Goal: Task Accomplishment & Management: Manage account settings

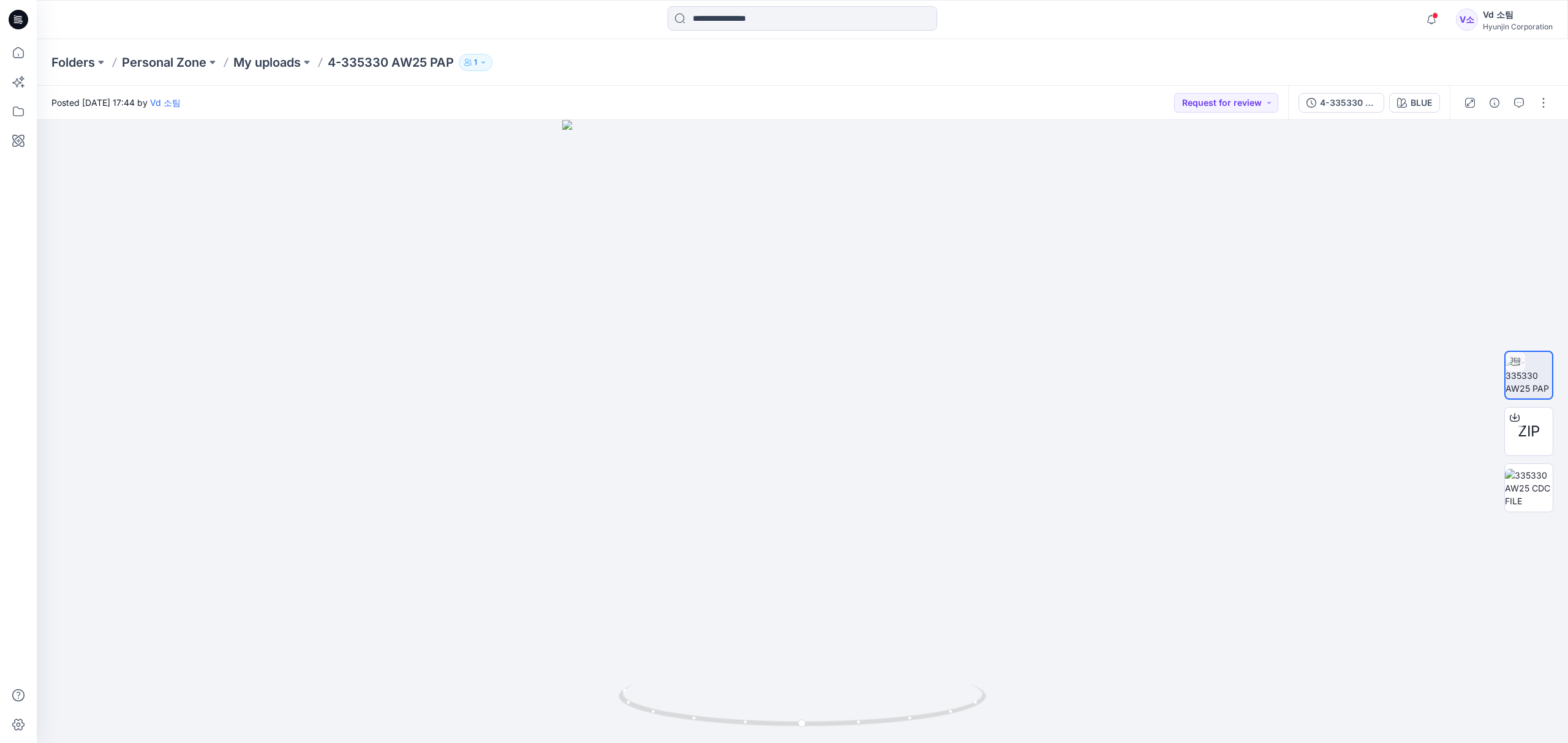
click at [547, 77] on div "Folders Personal Zone My uploads 4-335330 AW25 PAP 1" at bounding box center [803, 63] width 1531 height 46
drag, startPoint x: 344, startPoint y: 59, endPoint x: 456, endPoint y: 58, distance: 112.0
click at [454, 58] on p "4-335330 AW25 PAP" at bounding box center [391, 63] width 127 height 17
copy p "335330 AW25 PAP"
click at [615, 73] on div "Folders Personal Zone My uploads 4-335330 AW25 PAP 1" at bounding box center [803, 63] width 1531 height 46
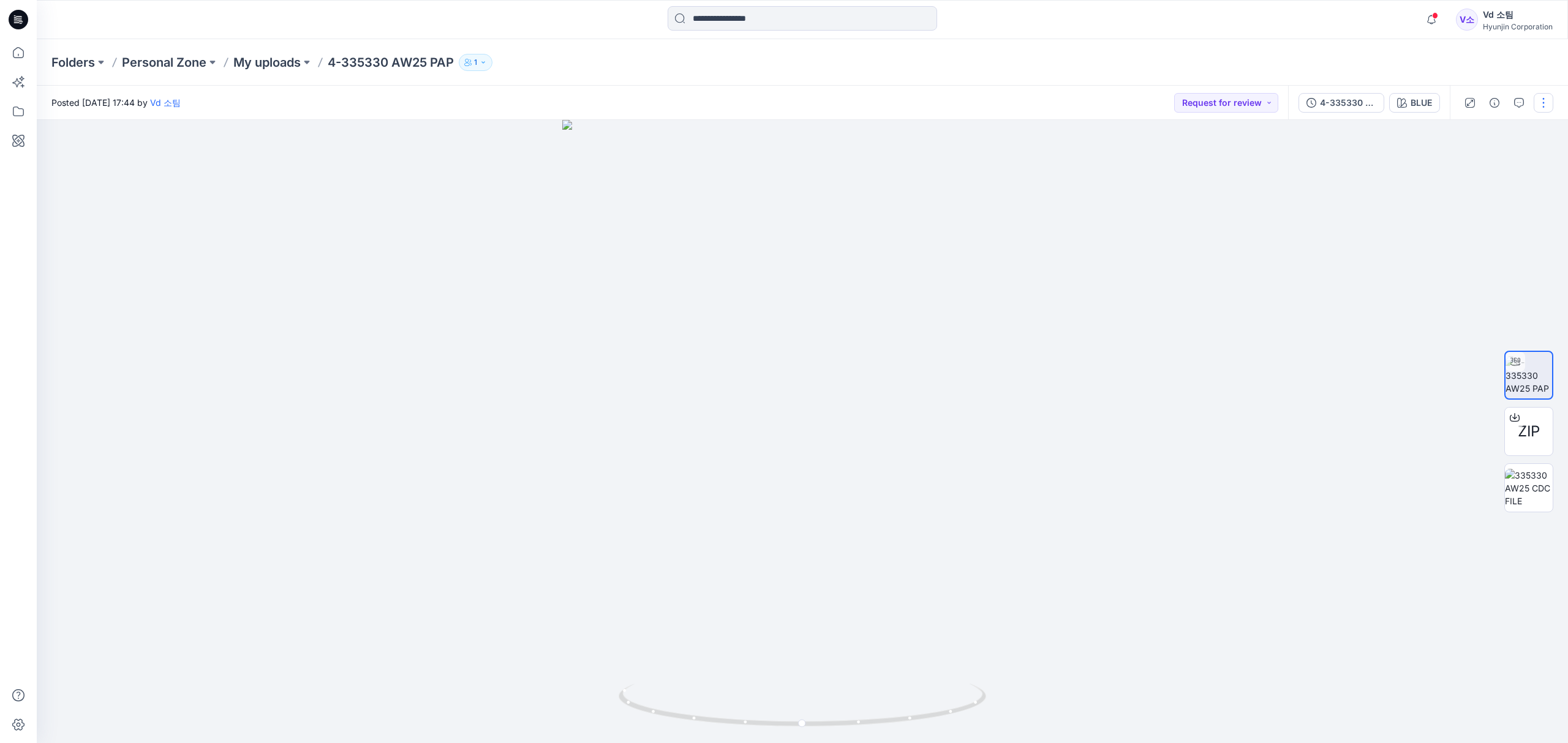
click at [1537, 104] on button "button" at bounding box center [1543, 102] width 20 height 20
click at [1485, 258] on p "Move to..." at bounding box center [1478, 256] width 40 height 13
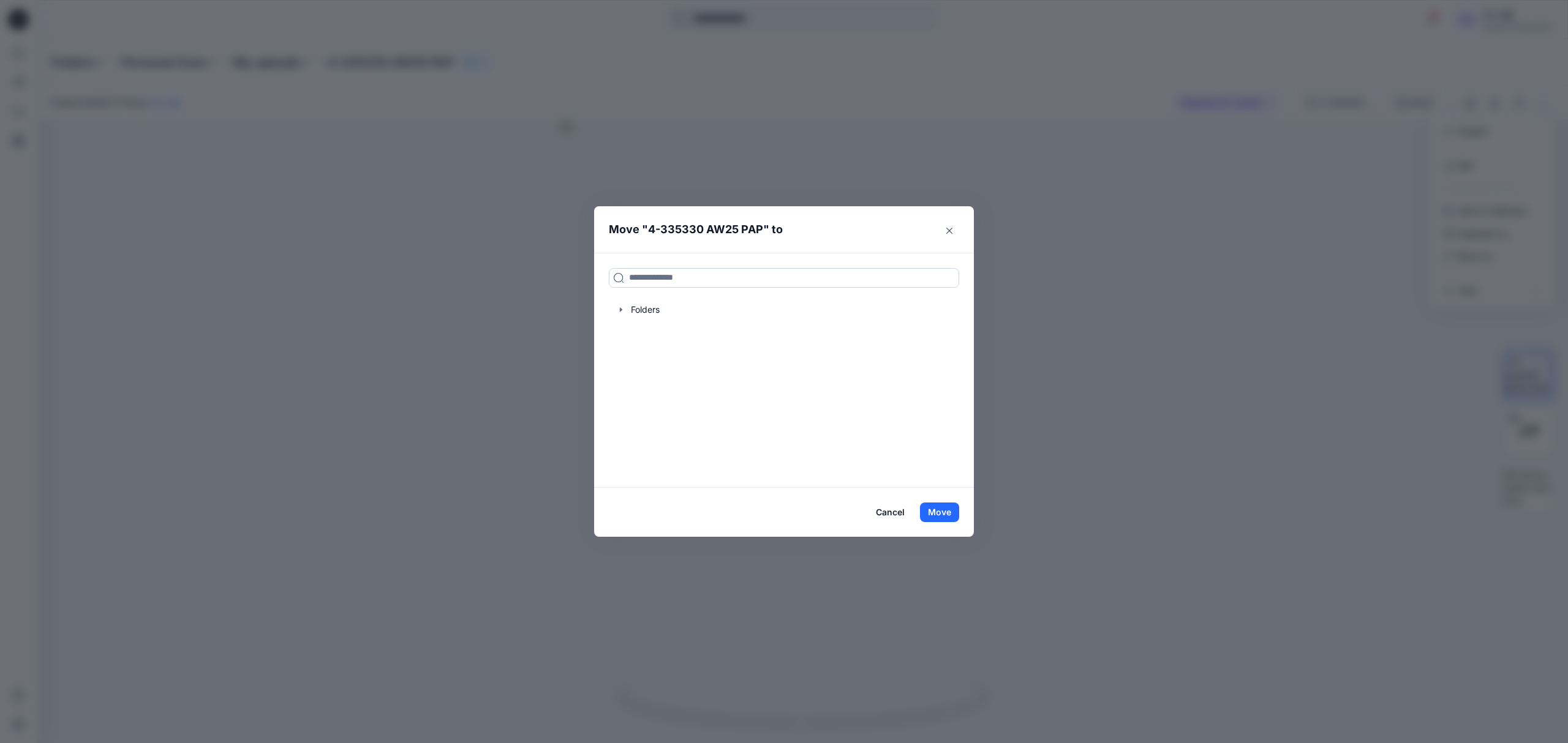
click at [758, 276] on input at bounding box center [784, 278] width 350 height 20
paste input "**********"
type input "**********"
click at [833, 311] on div "335330 AW25 PAP Folders 영업6팀-DECATHLON DECA-AW25" at bounding box center [784, 312] width 350 height 28
click at [930, 510] on button "Move" at bounding box center [939, 512] width 40 height 20
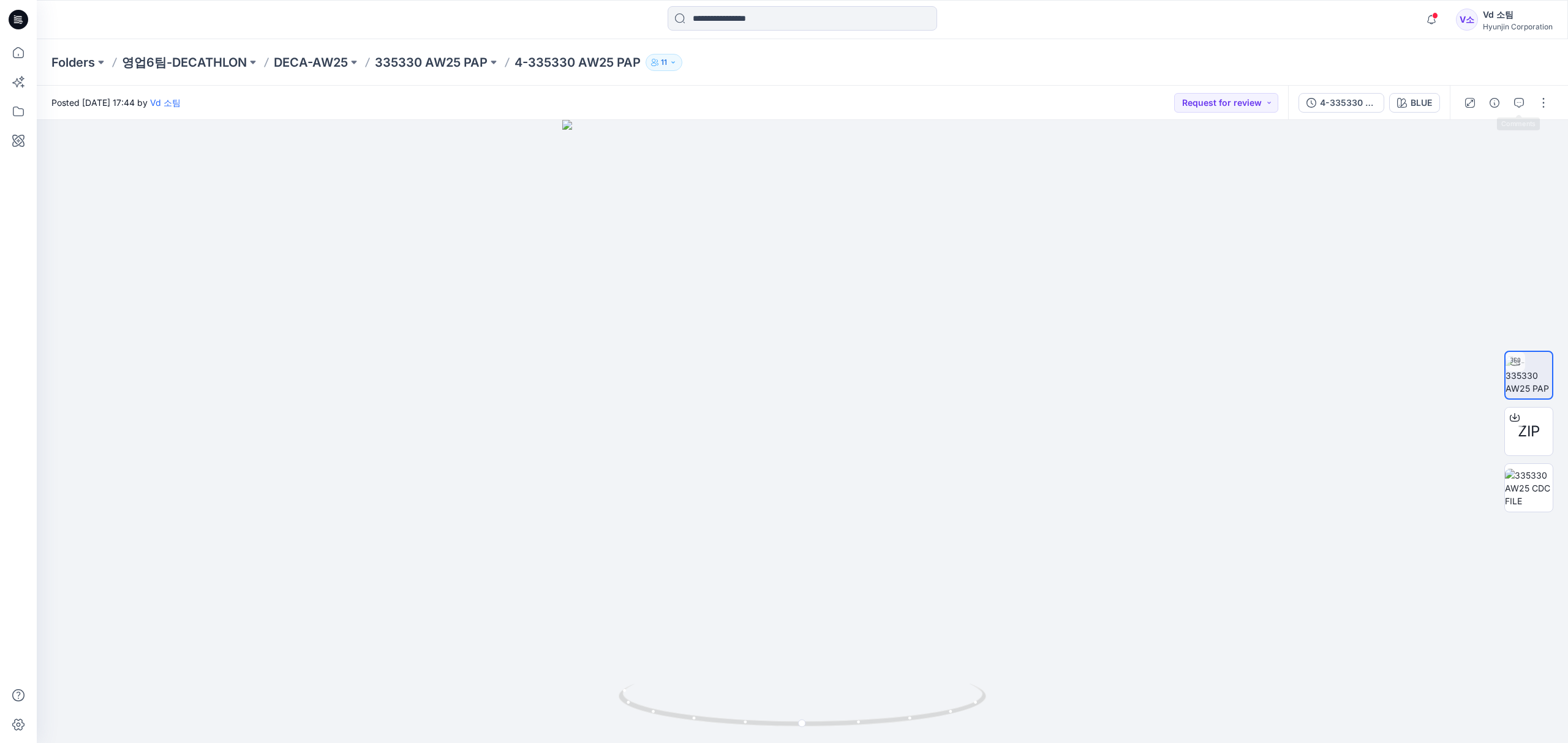
click at [1507, 104] on div at bounding box center [1507, 103] width 114 height 34
click at [1497, 104] on icon "button" at bounding box center [1494, 102] width 9 height 9
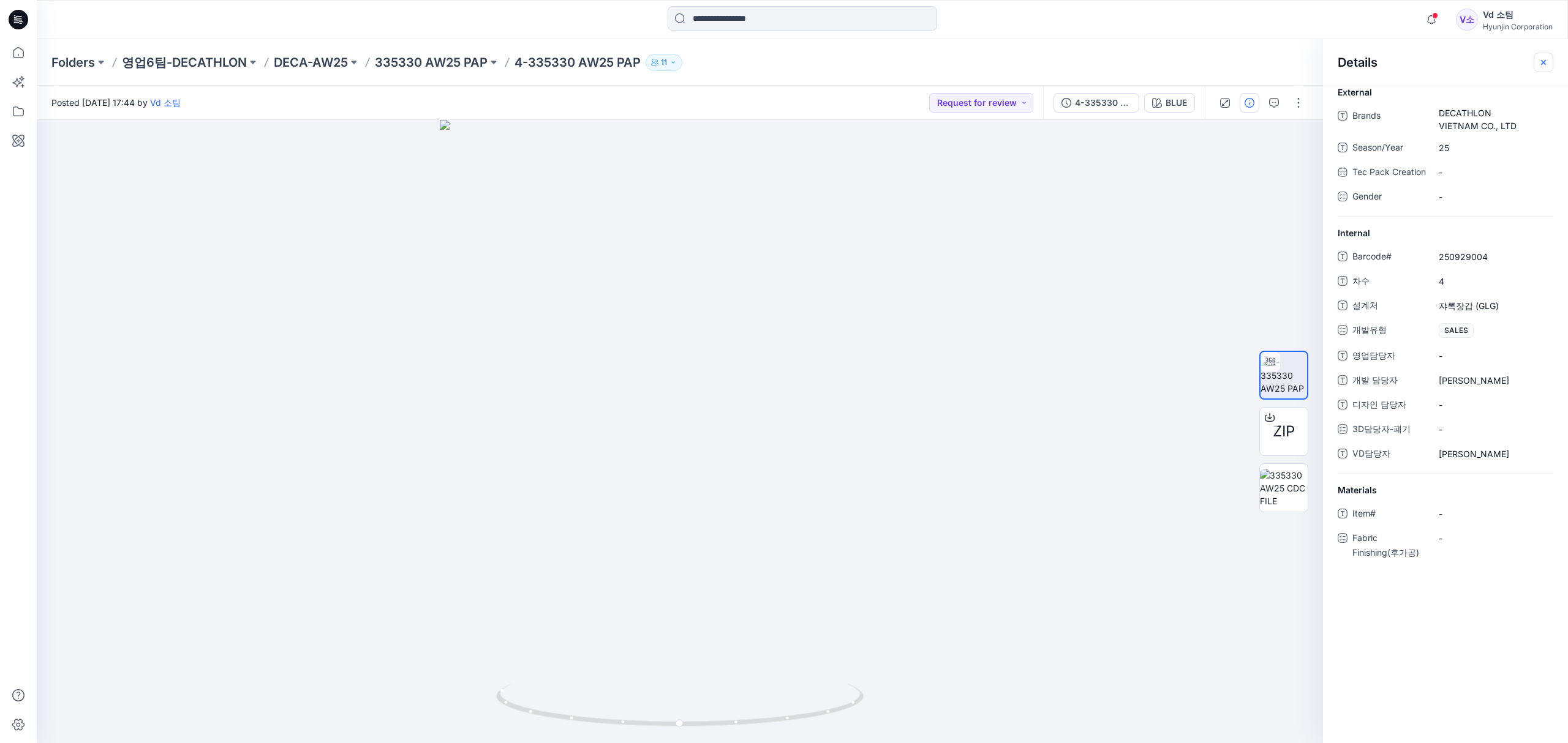
click at [1539, 69] on button "button" at bounding box center [1543, 62] width 20 height 20
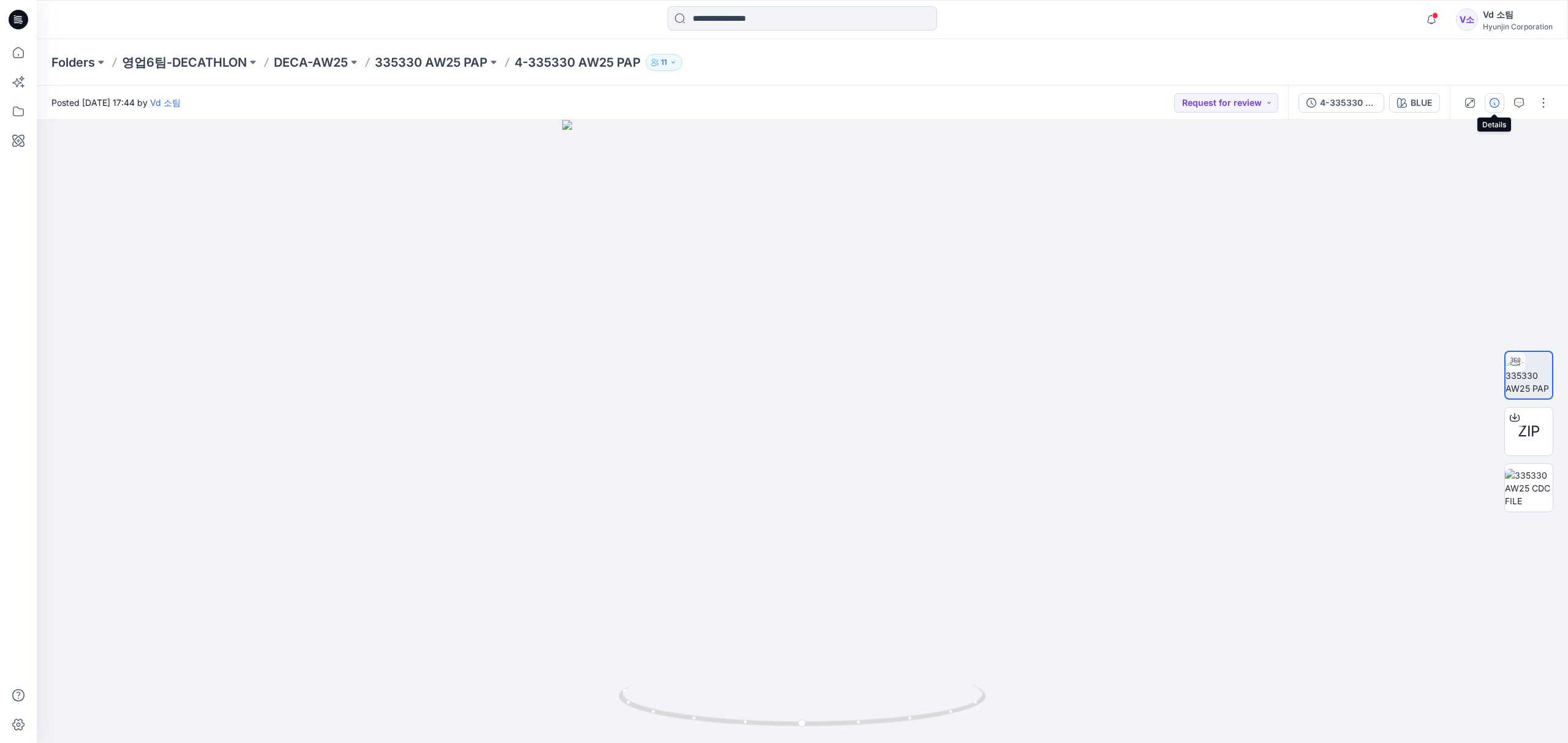
click at [1503, 105] on button "button" at bounding box center [1494, 102] width 20 height 20
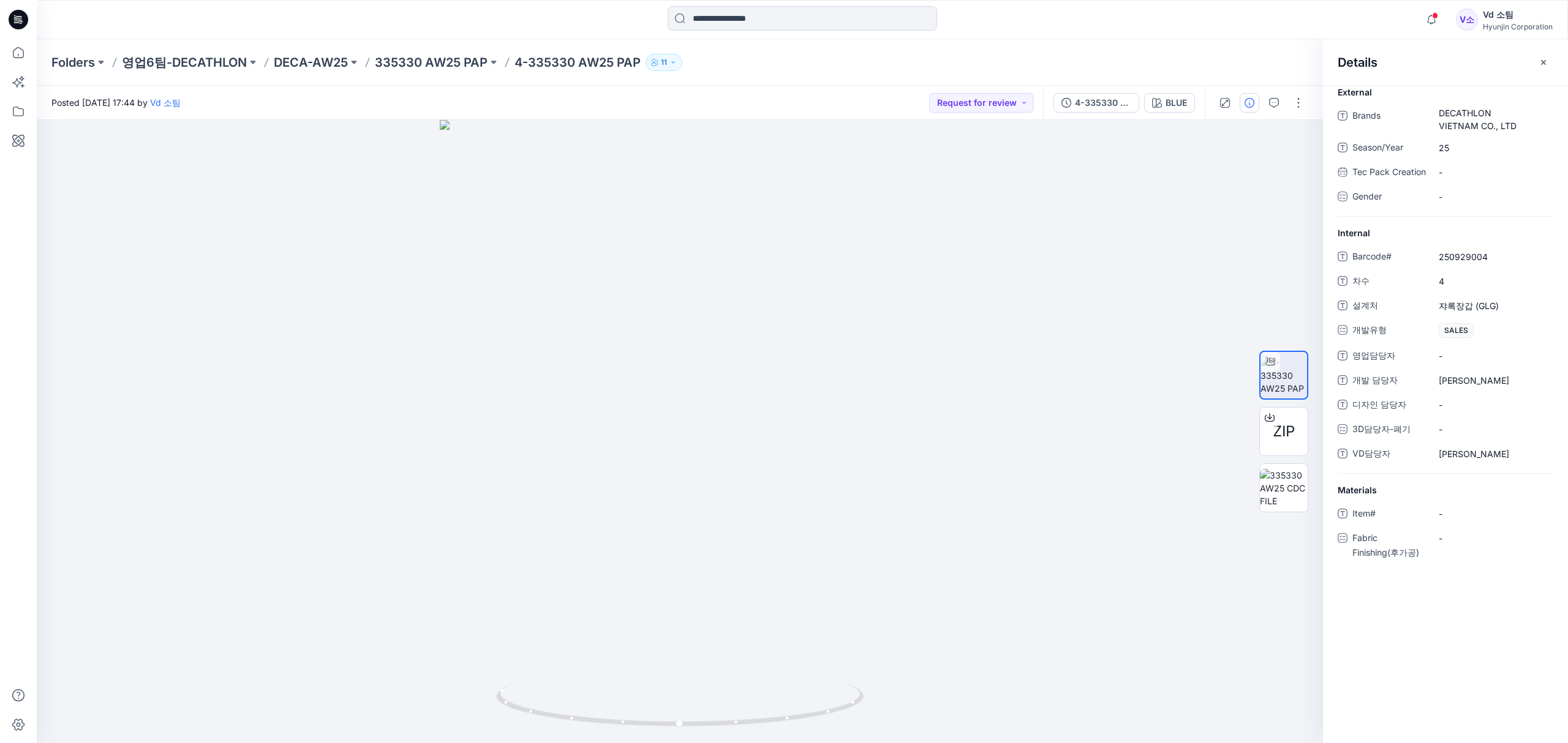
click at [1221, 52] on div "Folders 영업6팀-DECATHLON DECA-AW25 335330 AW25 PAP 4-335330 AW25 PAP 11" at bounding box center [803, 63] width 1531 height 46
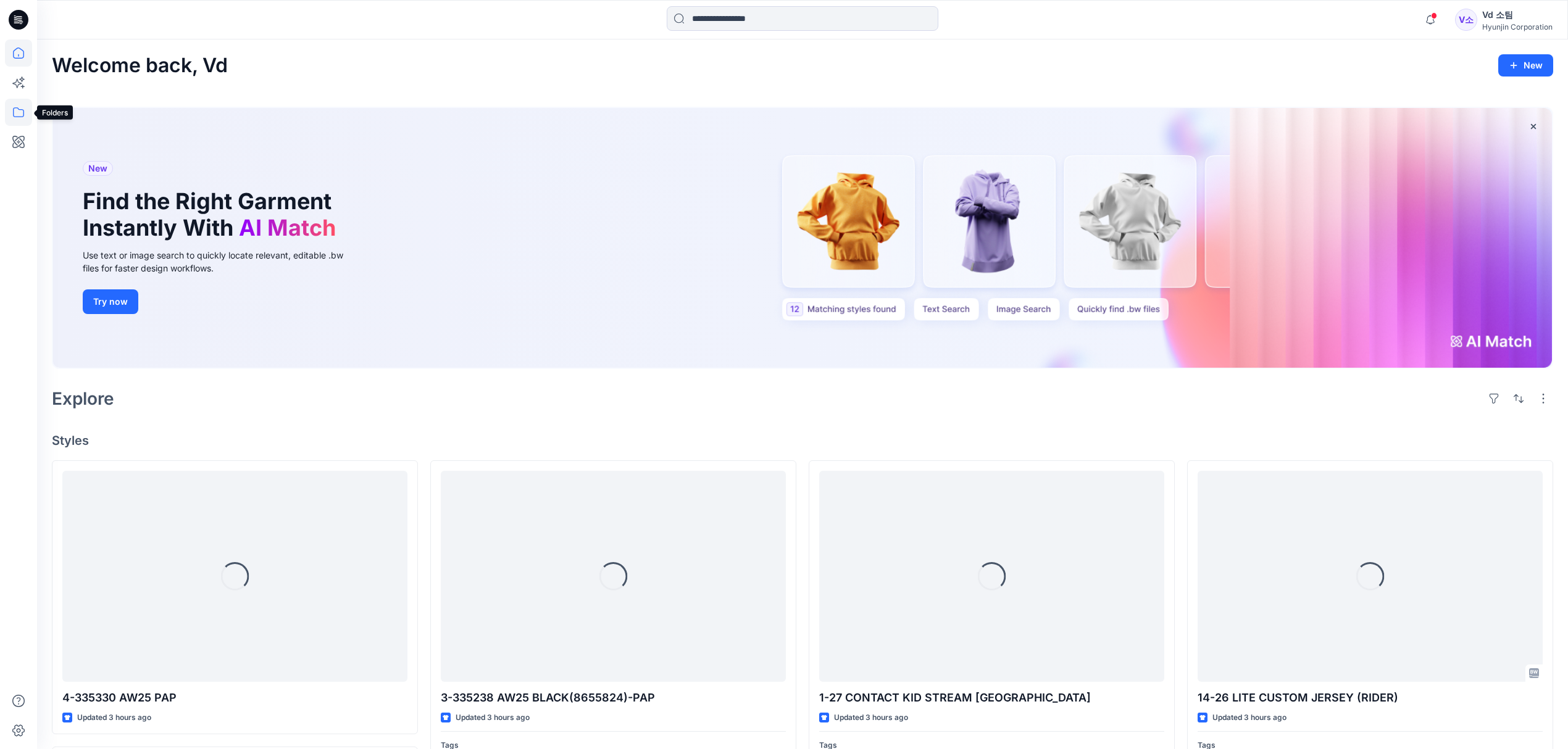
click at [14, 116] on icon at bounding box center [18, 112] width 11 height 10
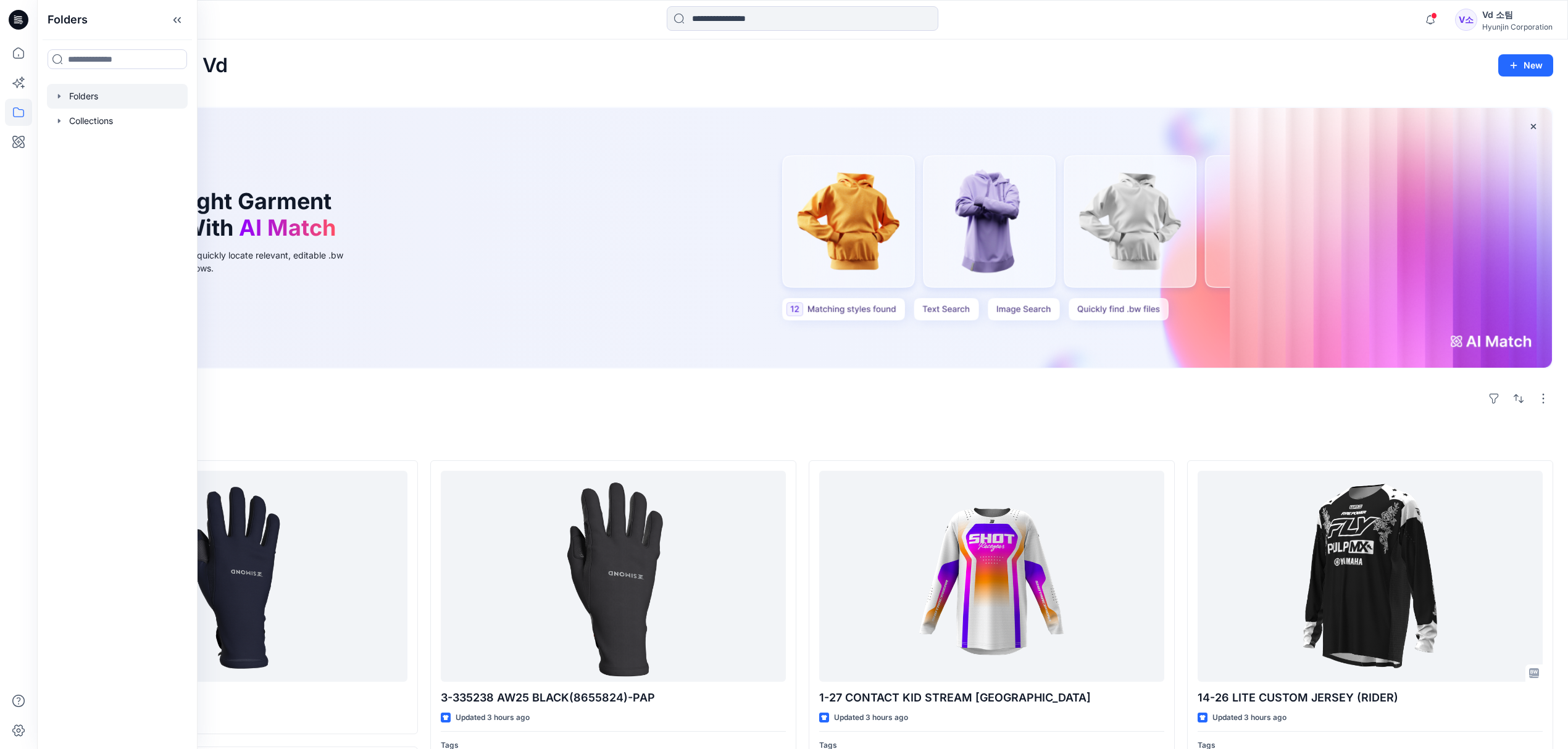
click at [104, 92] on div at bounding box center [117, 96] width 141 height 24
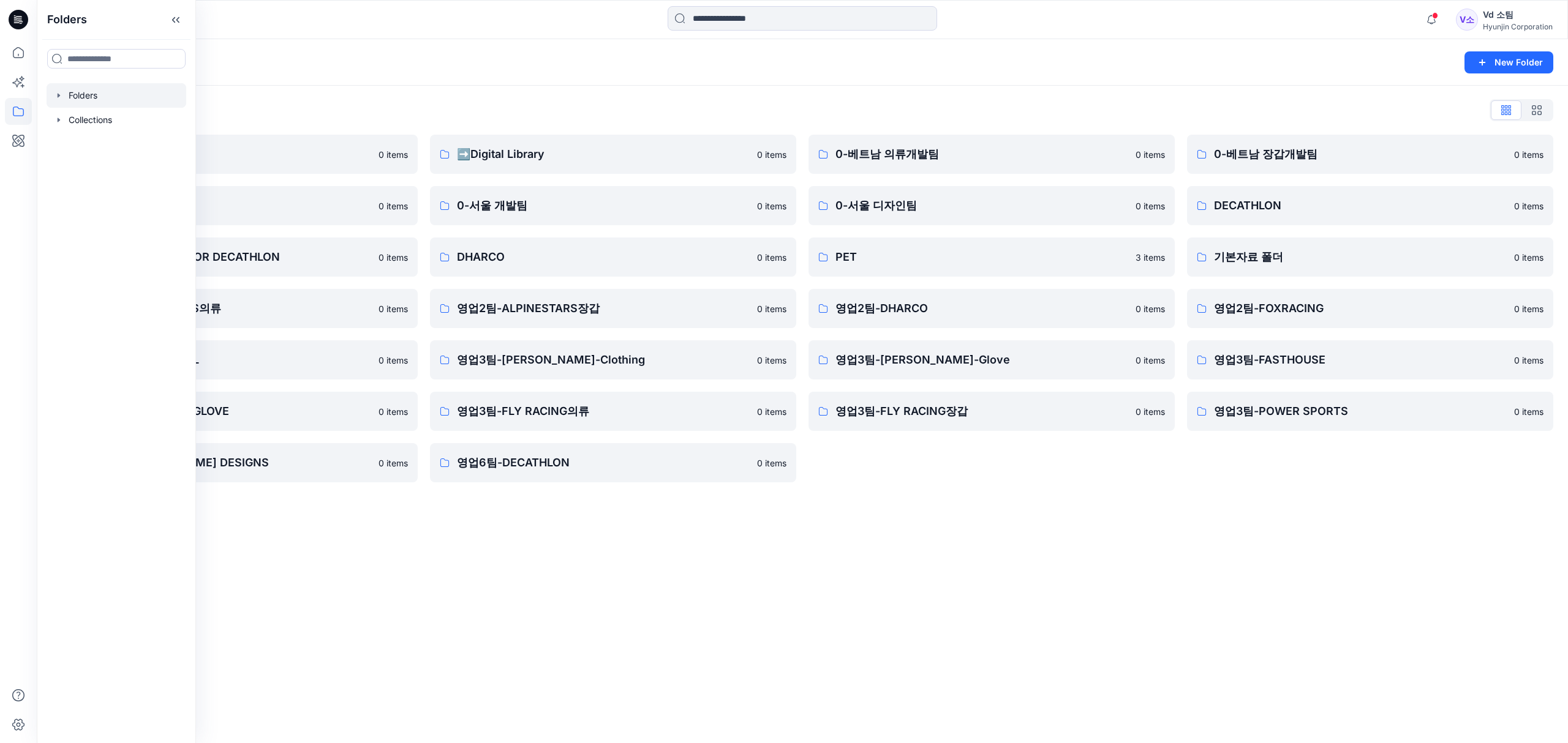
click at [640, 69] on div "Folders" at bounding box center [754, 63] width 1406 height 17
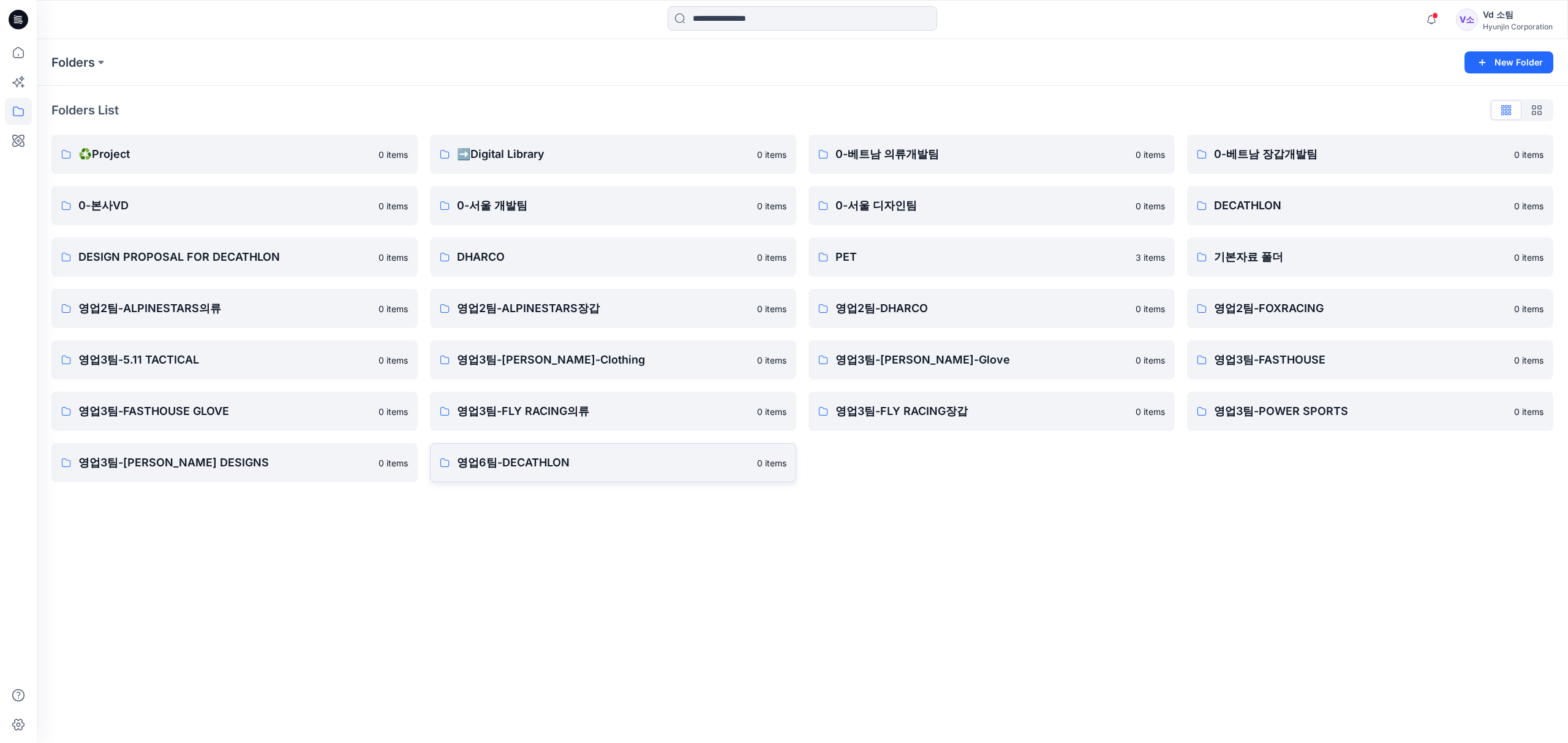
click at [545, 481] on link "영업6팀-DECATHLON 0 items" at bounding box center [612, 463] width 366 height 40
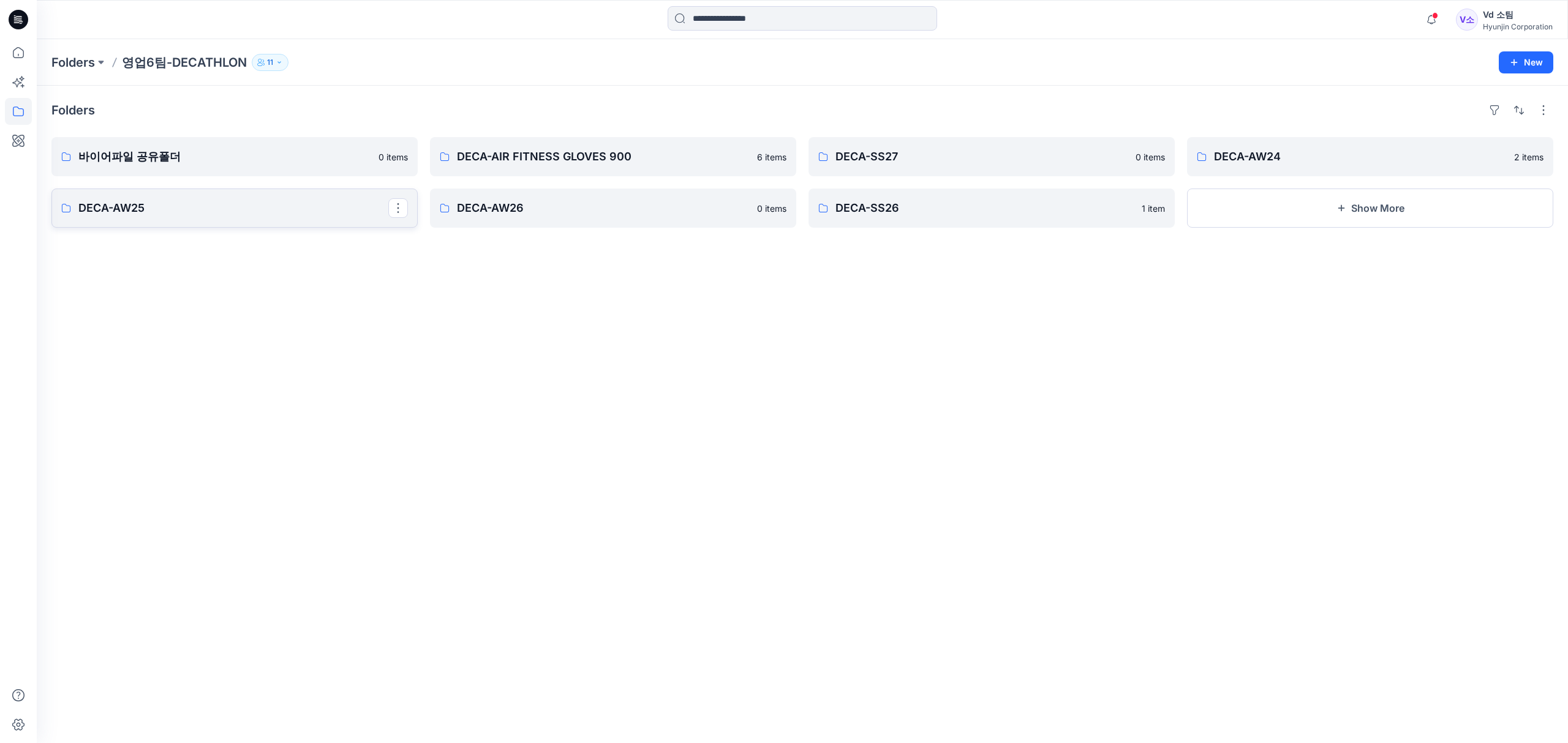
click at [133, 215] on p "DECA-AW25" at bounding box center [233, 208] width 310 height 17
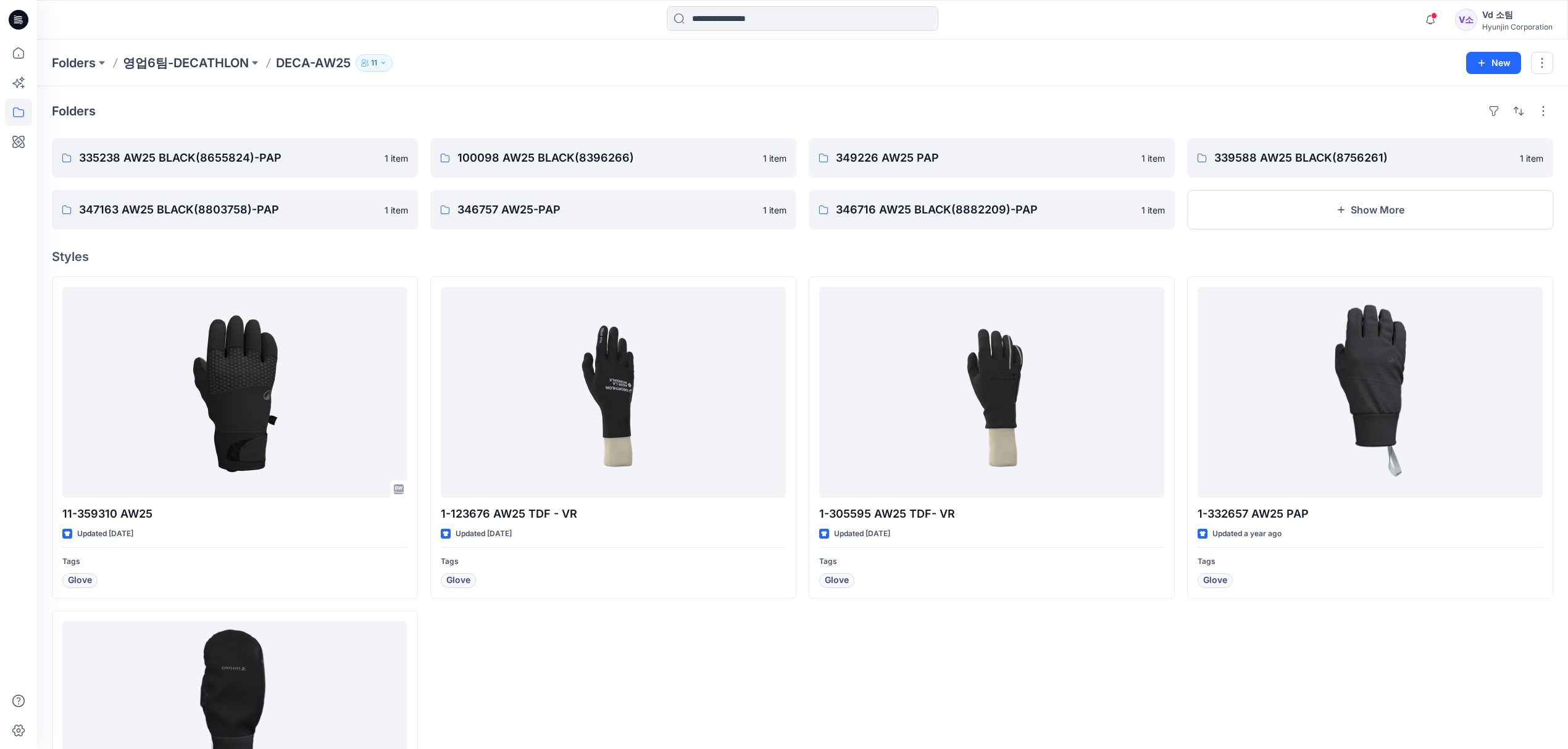
click at [642, 262] on h4 "Styles" at bounding box center [803, 256] width 1501 height 15
click at [1491, 67] on button "New" at bounding box center [1493, 63] width 55 height 23
click at [1252, 63] on div "Folders 영업6팀-DECATHLON DECA-AW25 11" at bounding box center [754, 63] width 1405 height 17
click at [1224, 211] on button "Show More" at bounding box center [1370, 210] width 366 height 40
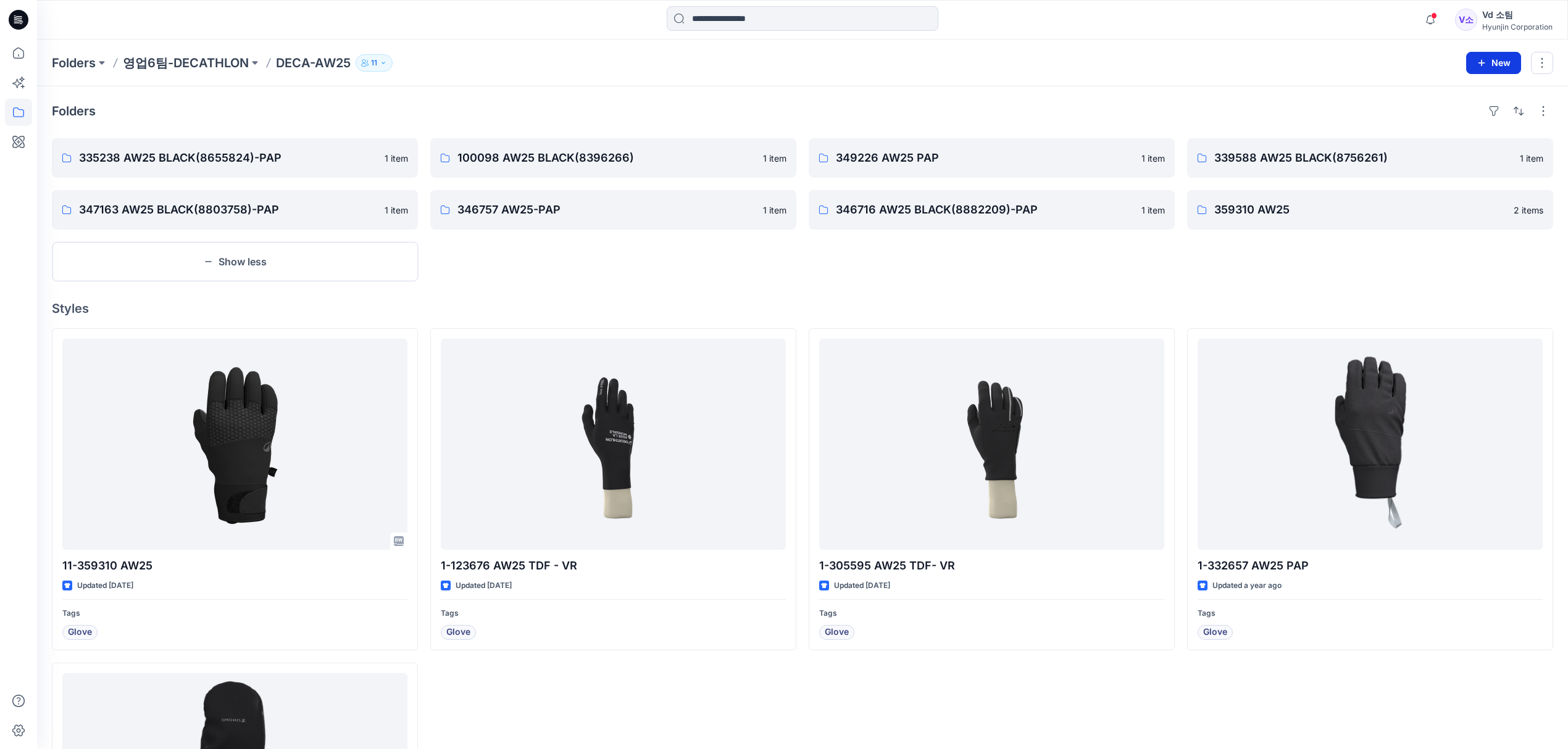
click at [1487, 60] on button "New" at bounding box center [1493, 63] width 55 height 23
click at [1464, 112] on p "New Folder" at bounding box center [1457, 117] width 46 height 13
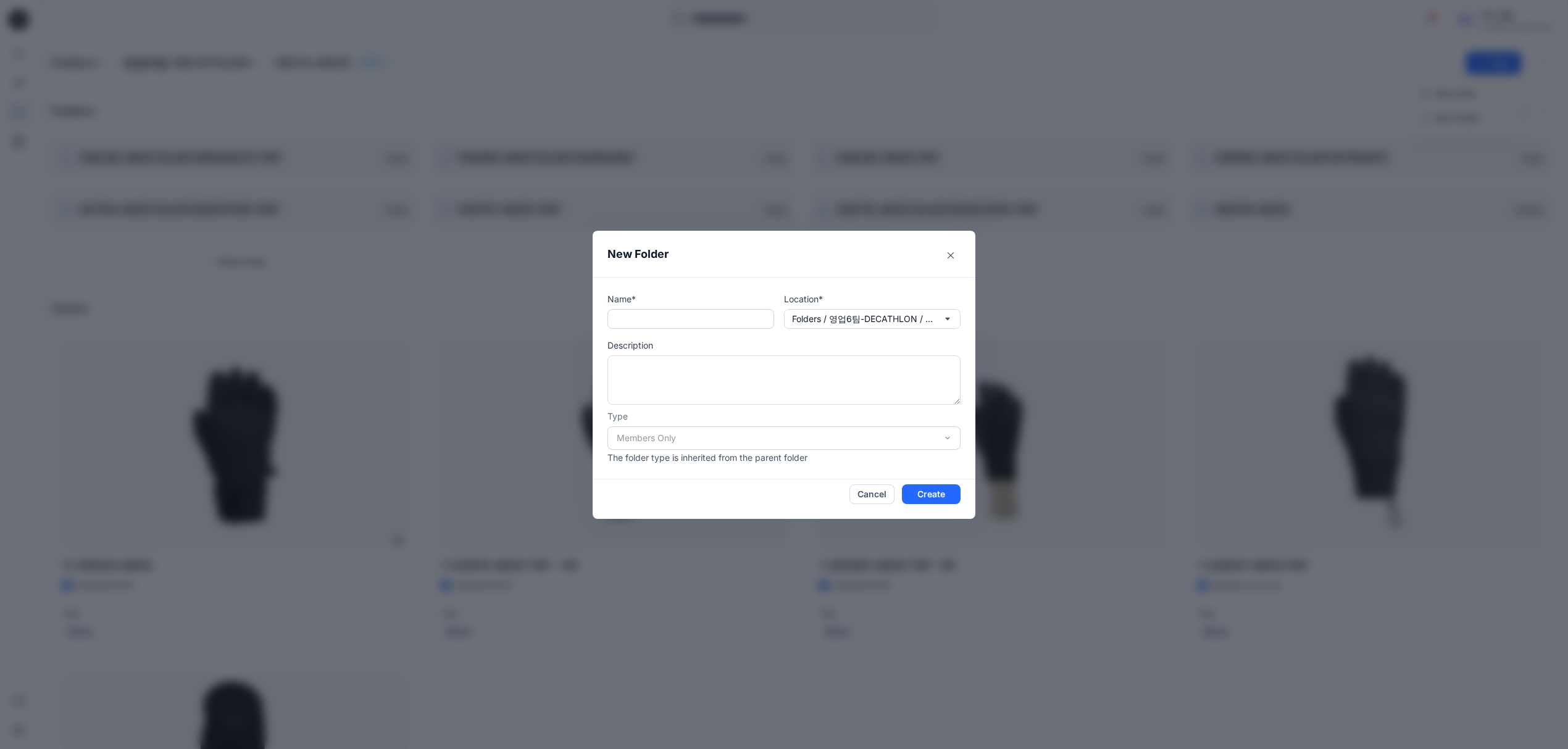
click at [687, 324] on input "text" at bounding box center [691, 319] width 167 height 20
paste input "**********"
type input "**********"
click at [946, 495] on button "Create" at bounding box center [931, 494] width 59 height 20
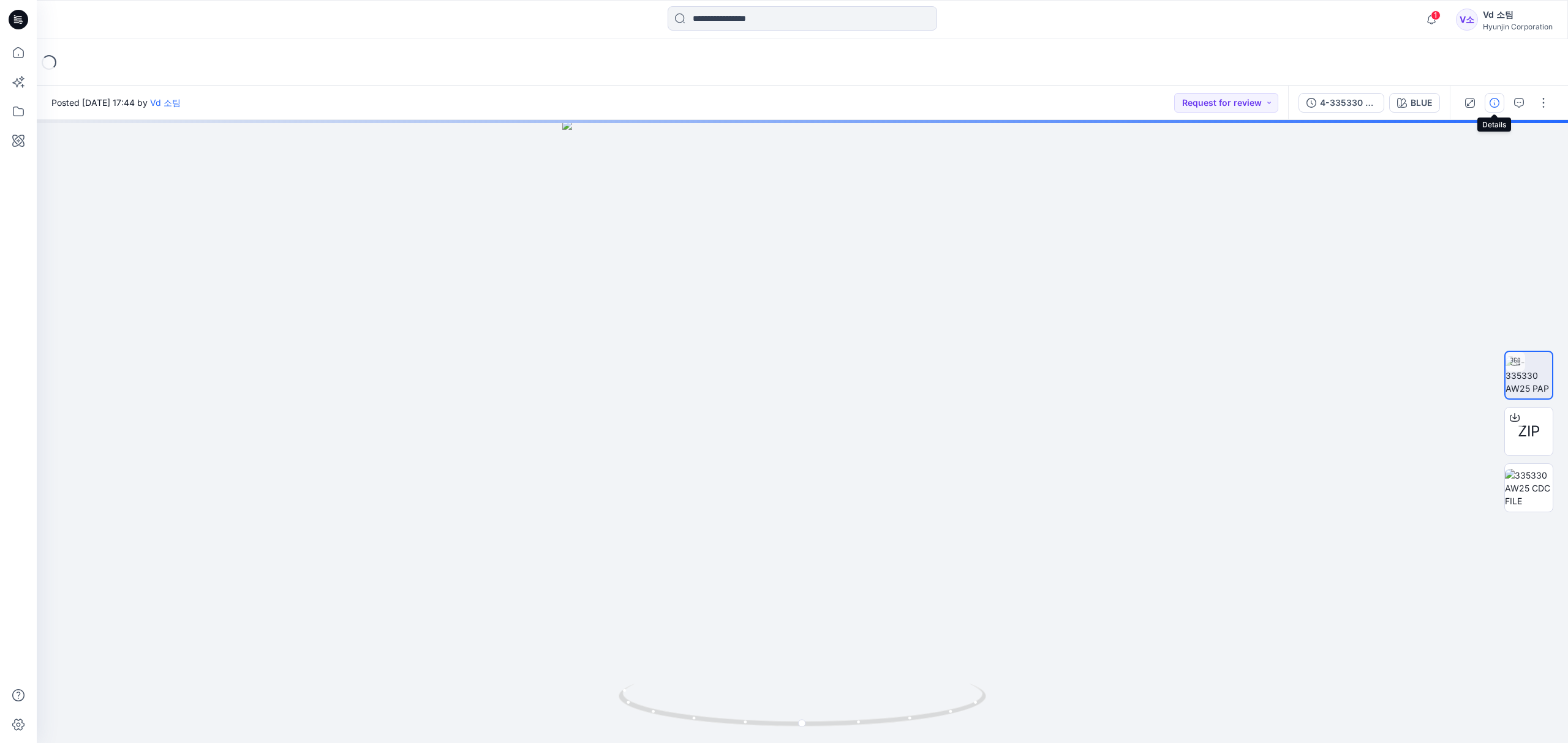
click at [1500, 109] on button "button" at bounding box center [1494, 102] width 20 height 20
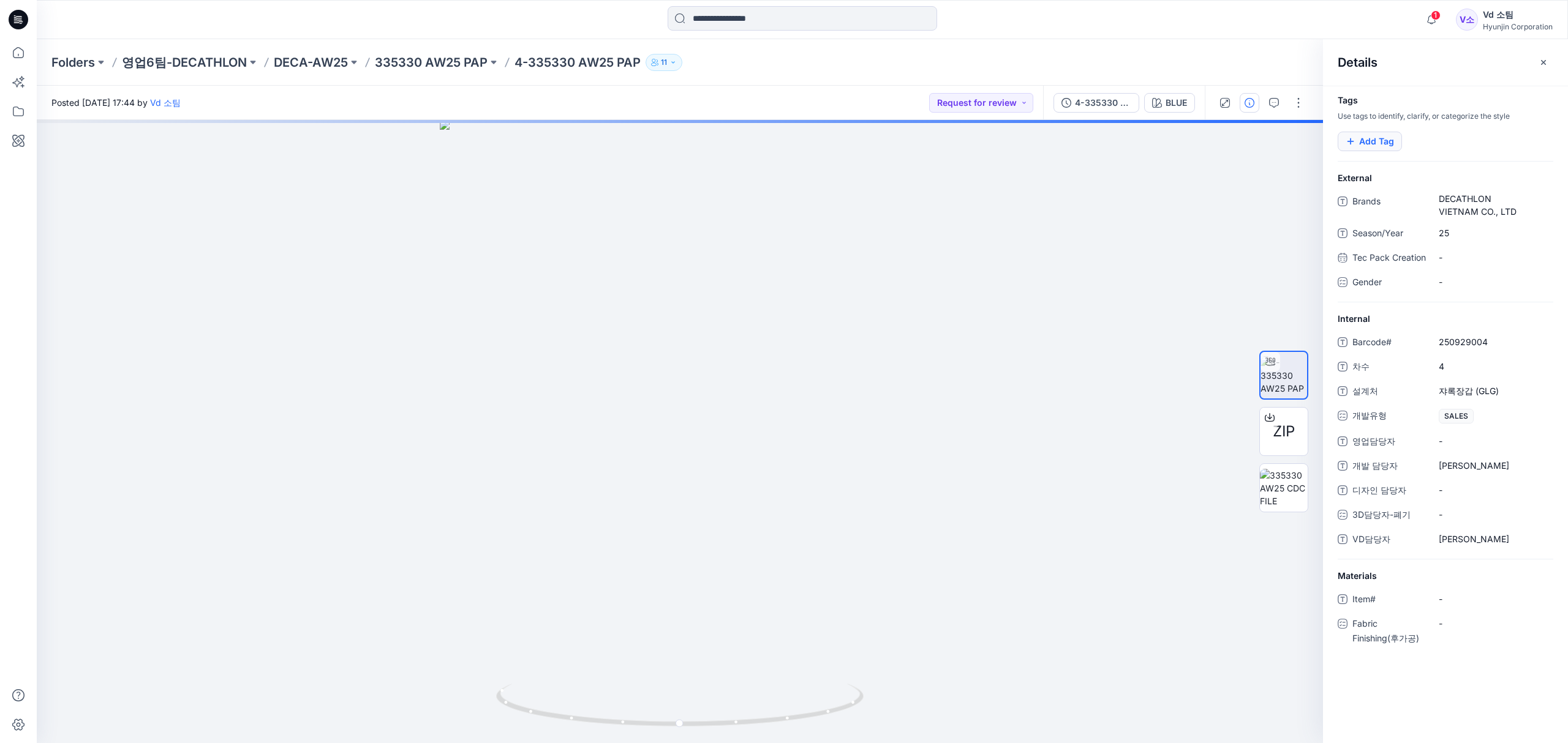
click at [1355, 147] on button "Add Tag" at bounding box center [1369, 141] width 65 height 20
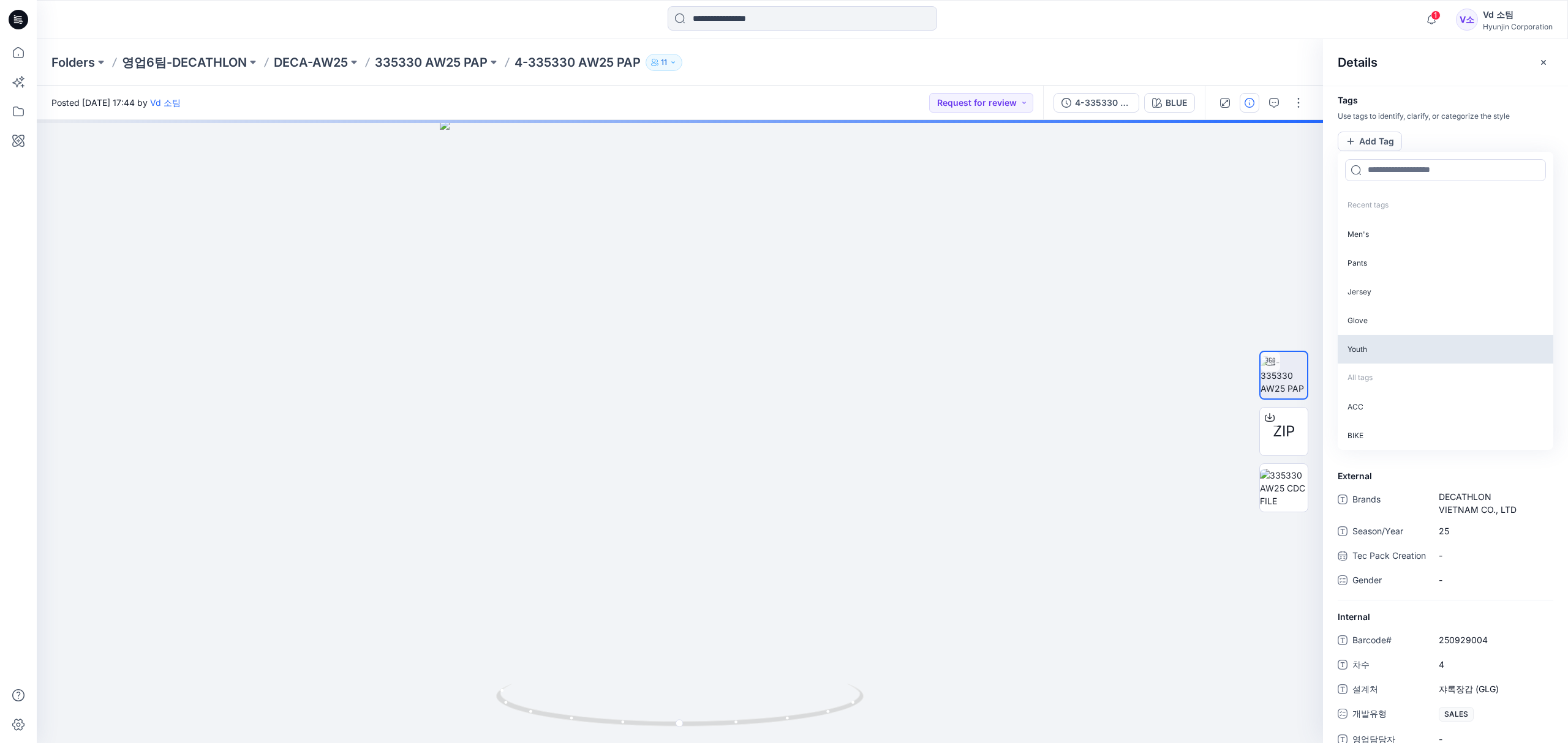
click at [1371, 319] on p "Glove" at bounding box center [1445, 320] width 215 height 28
click at [969, 59] on div "Folders 영업6팀-DECATHLON DECA-AW25 335330 AW25 PAP 4-335330 AW25 PAP 11" at bounding box center [754, 63] width 1406 height 17
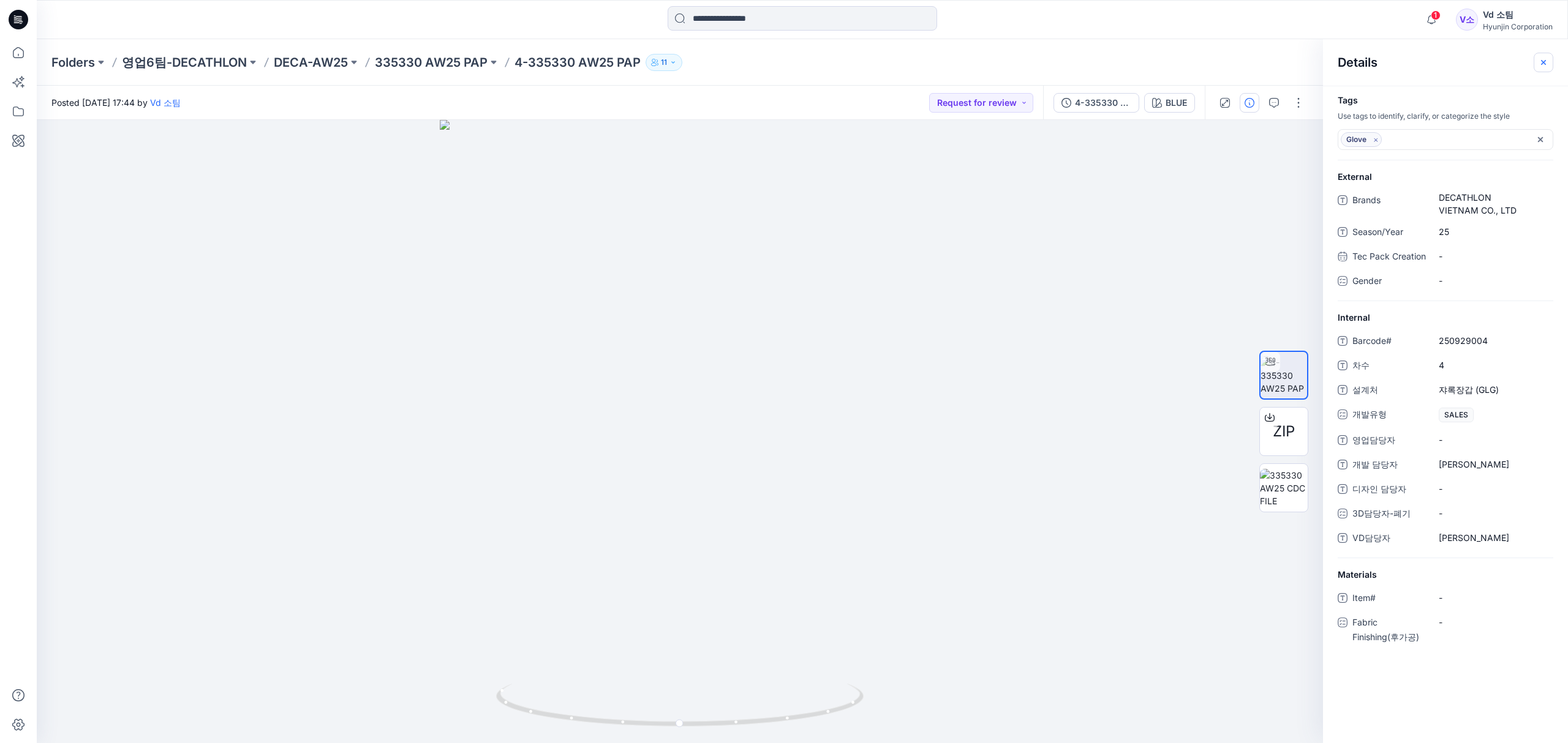
click at [1544, 59] on icon "button" at bounding box center [1543, 62] width 9 height 9
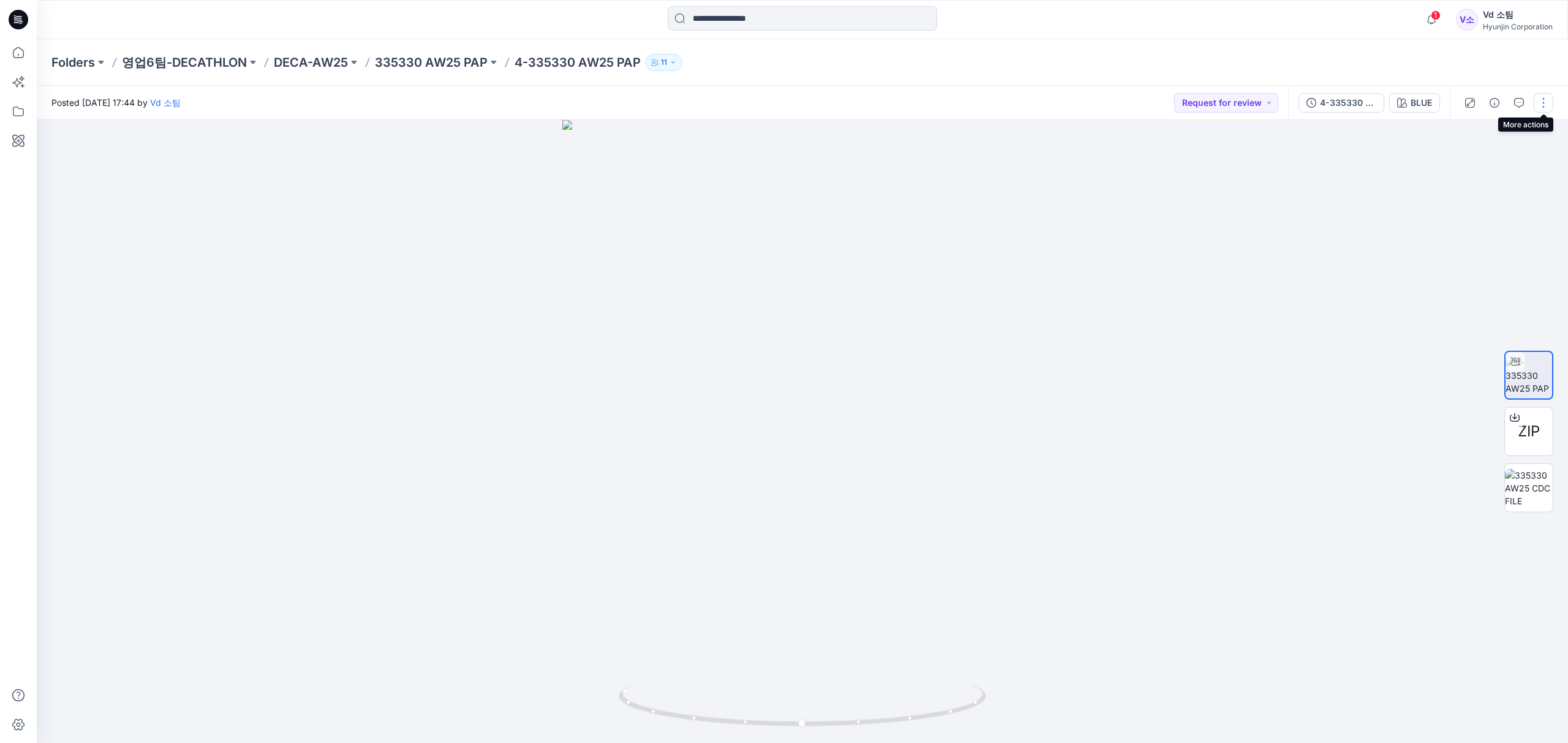
click at [1537, 102] on button "button" at bounding box center [1543, 102] width 20 height 20
click at [1515, 101] on icon "button" at bounding box center [1518, 102] width 9 height 9
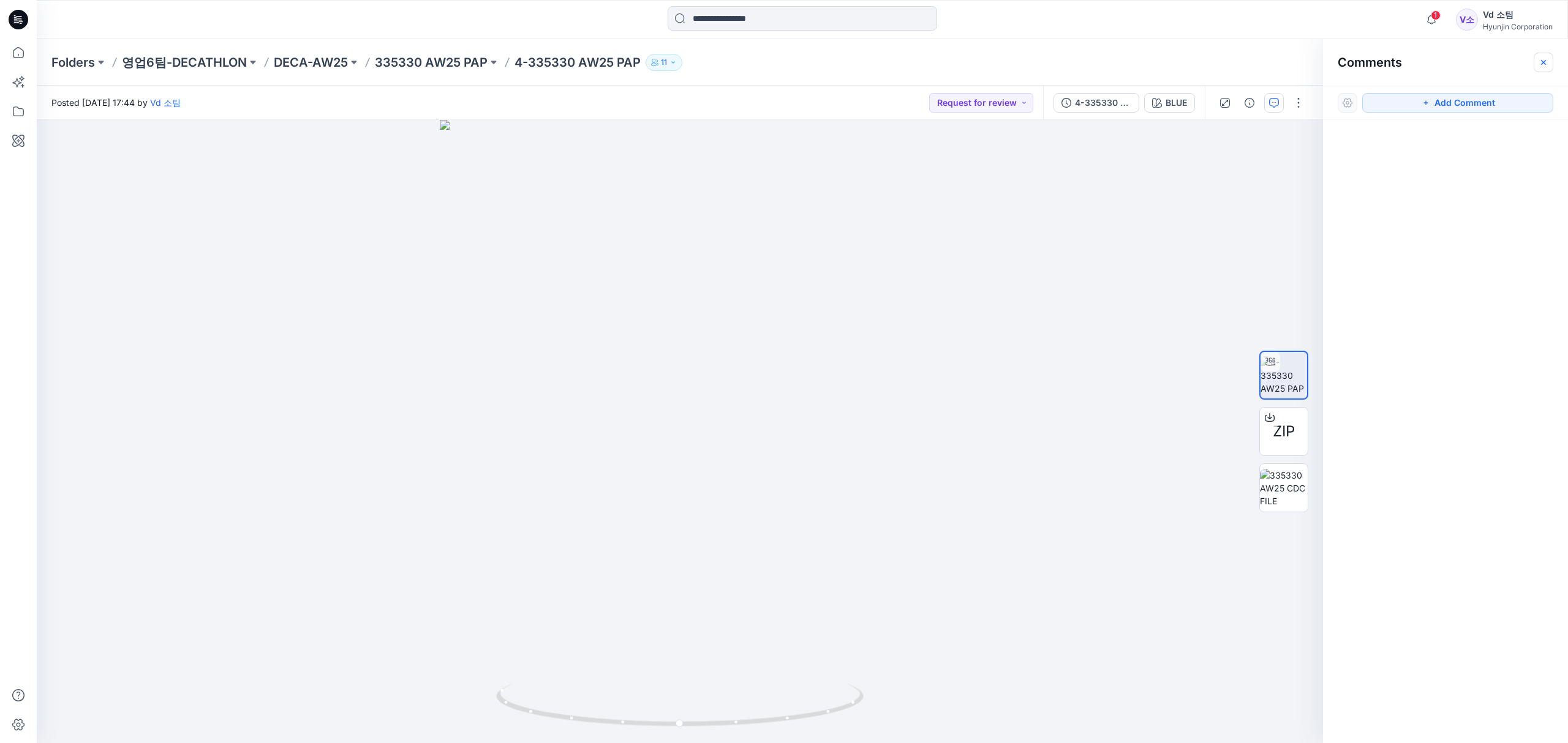
click at [1541, 66] on icon "button" at bounding box center [1543, 62] width 9 height 9
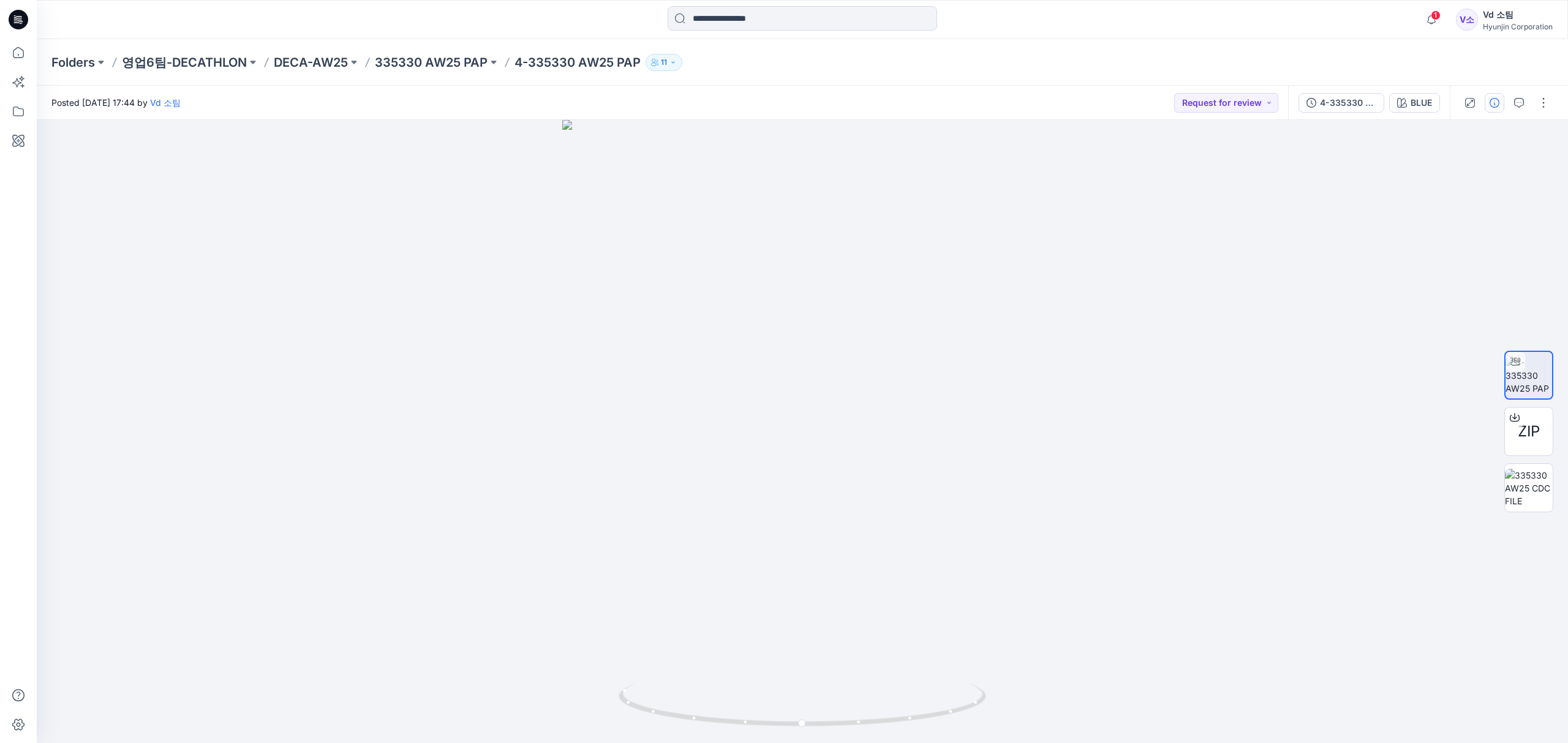
click at [1493, 108] on button "button" at bounding box center [1494, 102] width 20 height 20
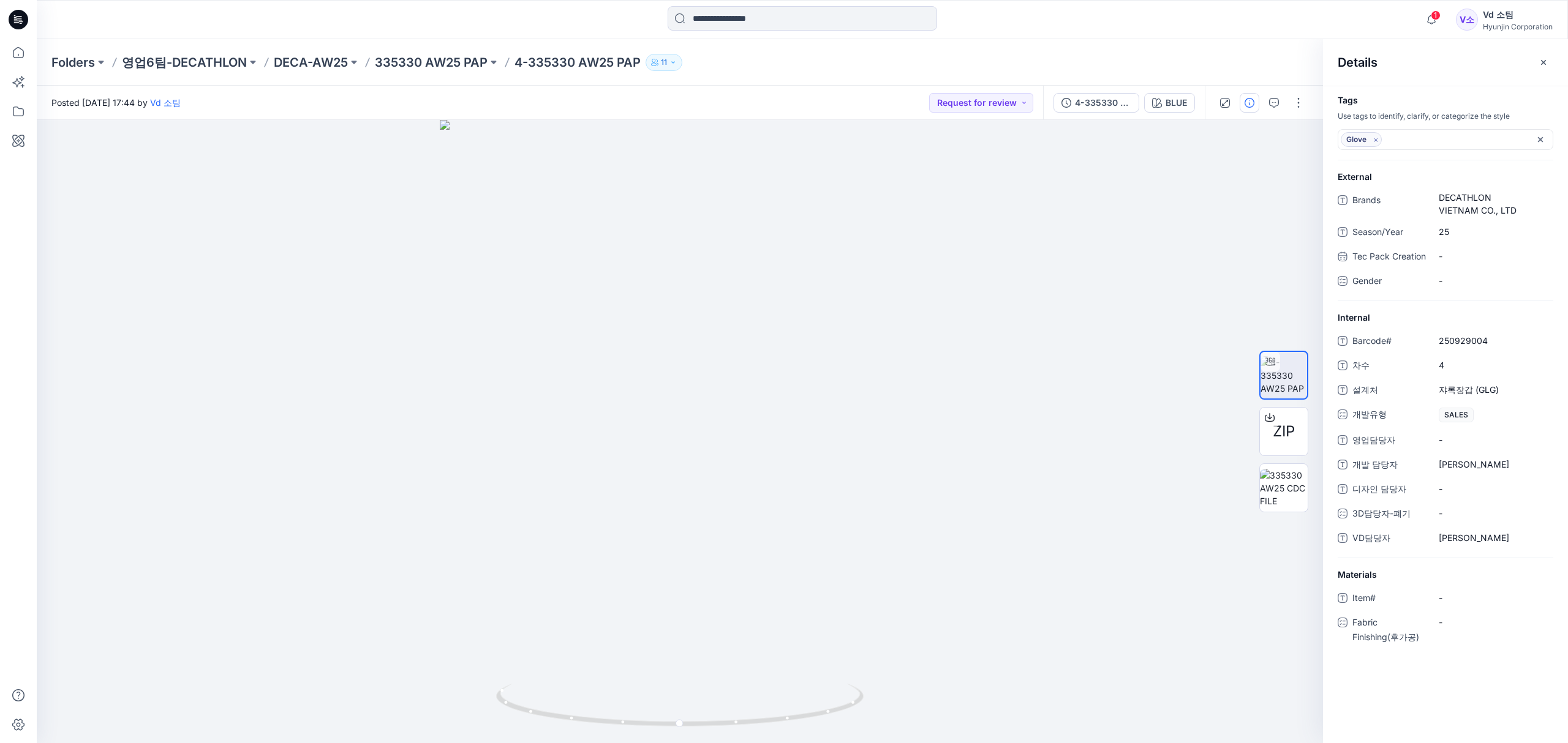
click at [1539, 62] on icon "button" at bounding box center [1543, 62] width 9 height 9
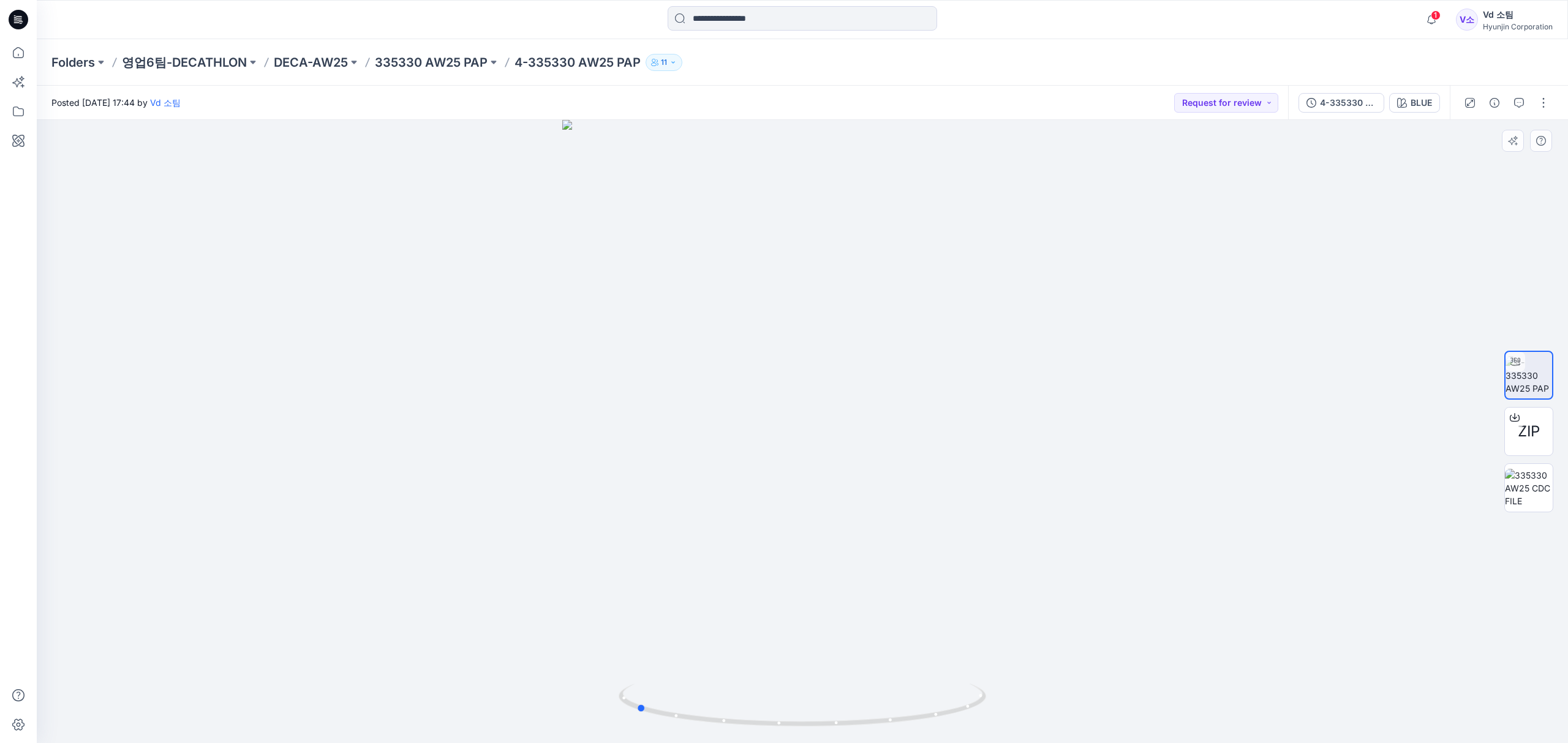
drag, startPoint x: 709, startPoint y: 716, endPoint x: 901, endPoint y: 659, distance: 200.3
click at [909, 689] on icon at bounding box center [803, 706] width 370 height 46
click at [795, 78] on div "Folders 영업6팀-DECATHLON DECA-AW25 335330 AW25 PAP 4-335330 AW25 PAP 11" at bounding box center [803, 63] width 1531 height 46
drag, startPoint x: 528, startPoint y: 61, endPoint x: 643, endPoint y: 65, distance: 115.1
click at [643, 65] on div "Folders 영업6팀-DECATHLON DECA-AW25 335330 AW25 PAP 4-335330 AW25 PAP 11" at bounding box center [754, 63] width 1406 height 17
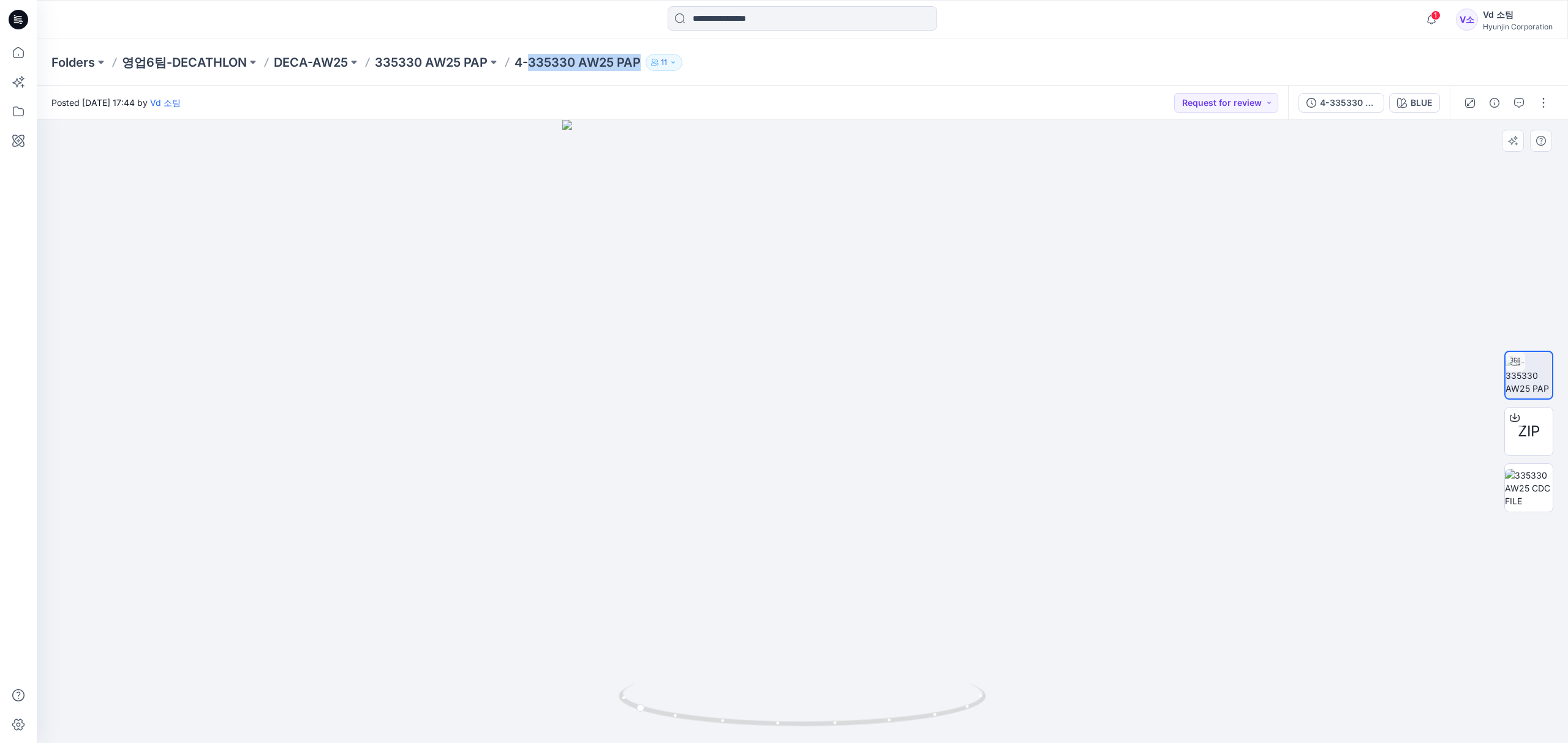
copy div "335330 AW25 PAP 11"
click at [790, 73] on div "Folders 영업6팀-DECATHLON DECA-AW25 335330 AW25 PAP 4-335330 AW25 PAP 11" at bounding box center [803, 63] width 1531 height 46
click at [1047, 106] on div "Posted Tuesday, October 14, 2025 17:44 by Vd 소팀 Request for review" at bounding box center [662, 102] width 1251 height 34
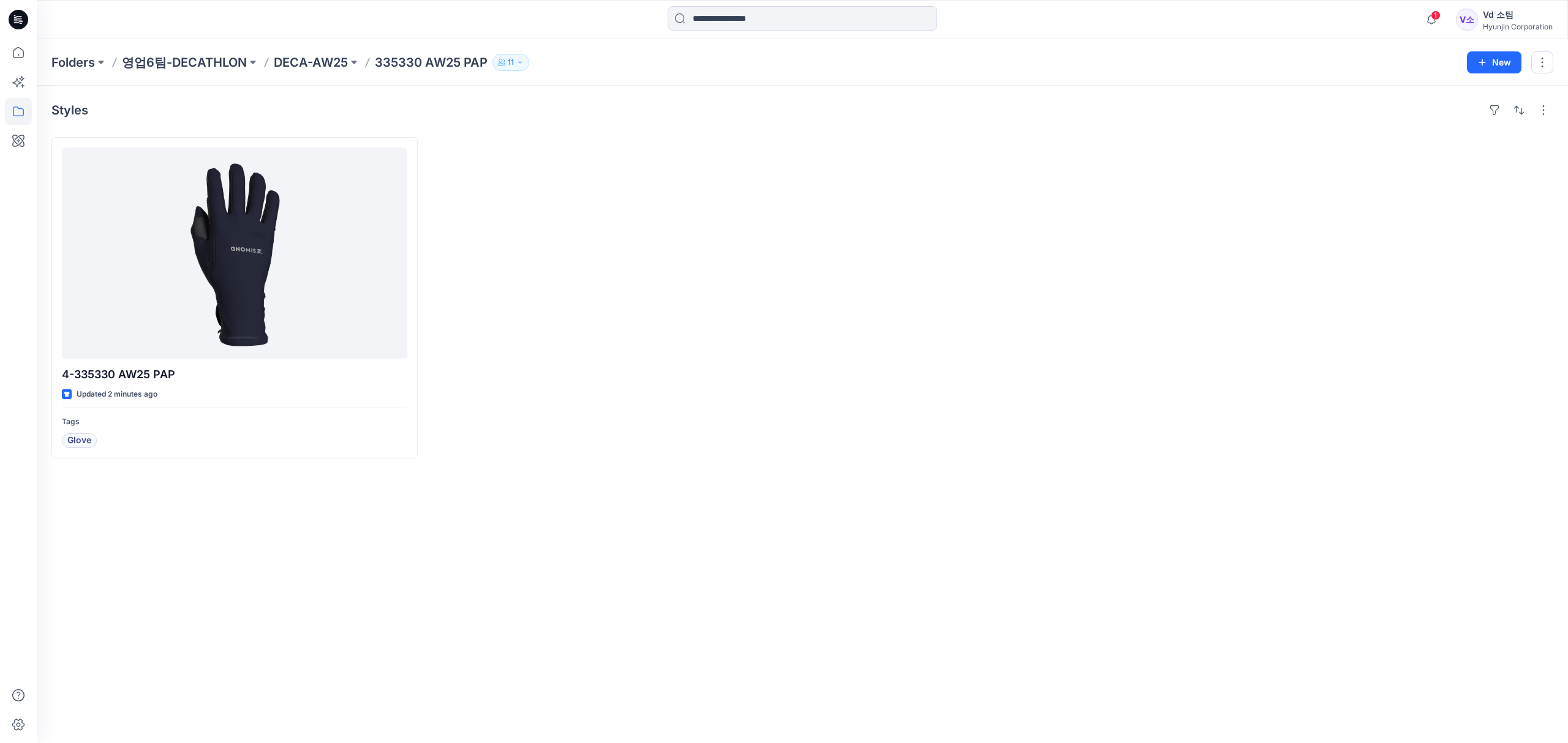
click at [750, 609] on div "Styles 4-335330 AW25 PAP Updated 2 minutes ago Tags Glove" at bounding box center [803, 415] width 1531 height 658
